Goal: Information Seeking & Learning: Stay updated

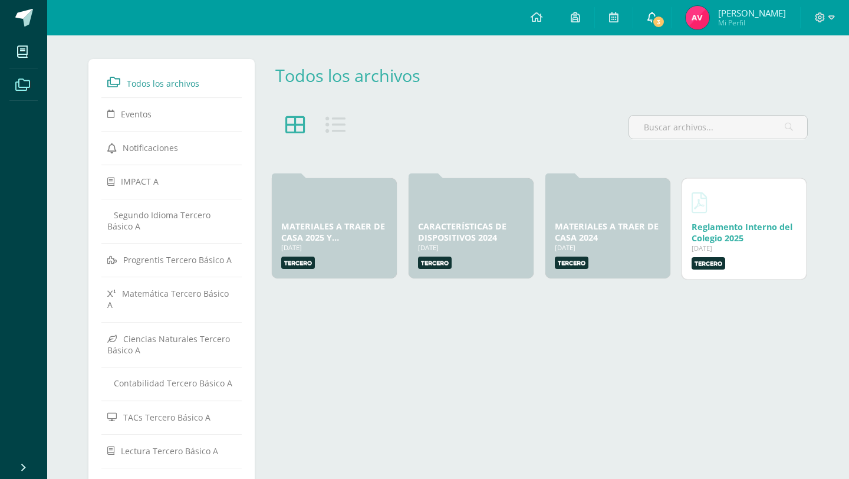
click at [657, 24] on span at bounding box center [651, 17] width 9 height 13
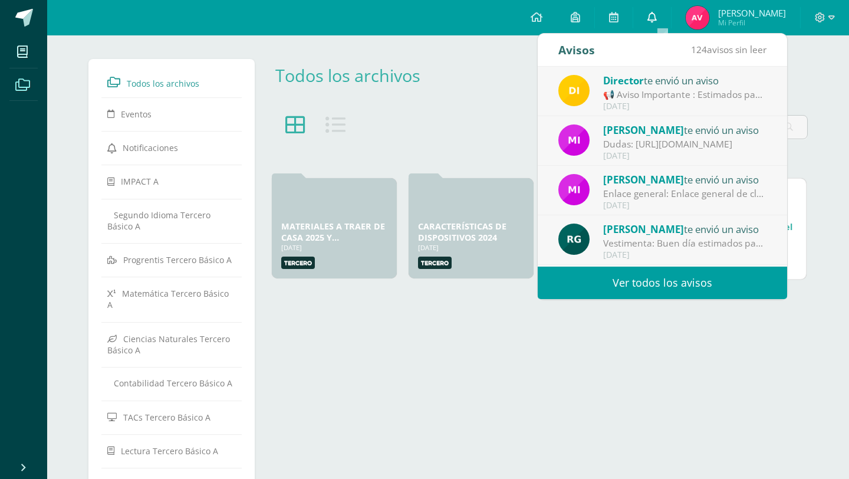
click at [657, 20] on icon at bounding box center [651, 17] width 9 height 11
click at [625, 98] on div "📢 Aviso Importante : Estimados padres de familia y/o encargados: 📆 [DATE][PERSO…" at bounding box center [685, 95] width 164 height 14
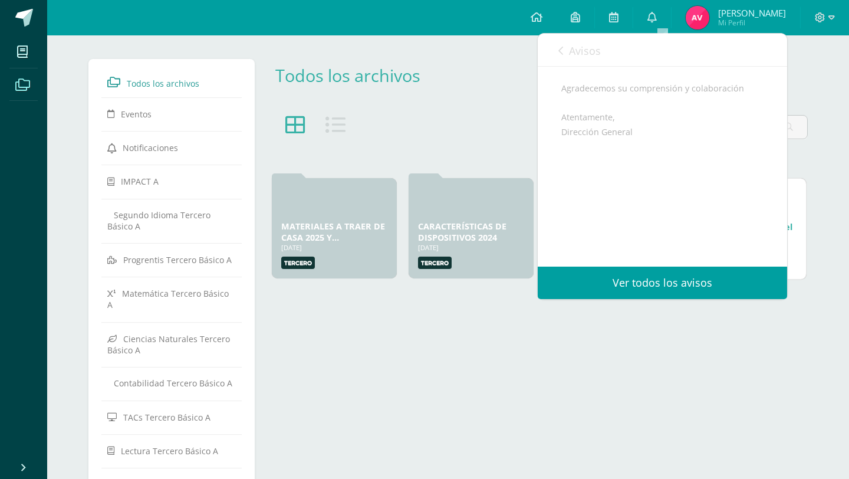
scroll to position [192, 0]
